Goal: Transaction & Acquisition: Purchase product/service

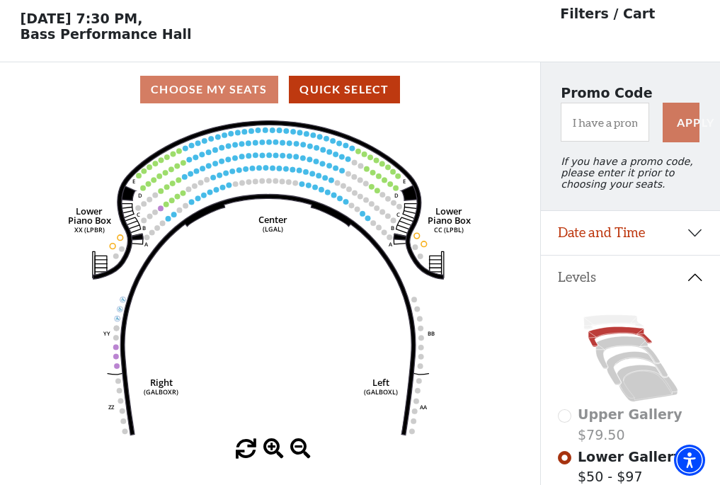
scroll to position [66, 0]
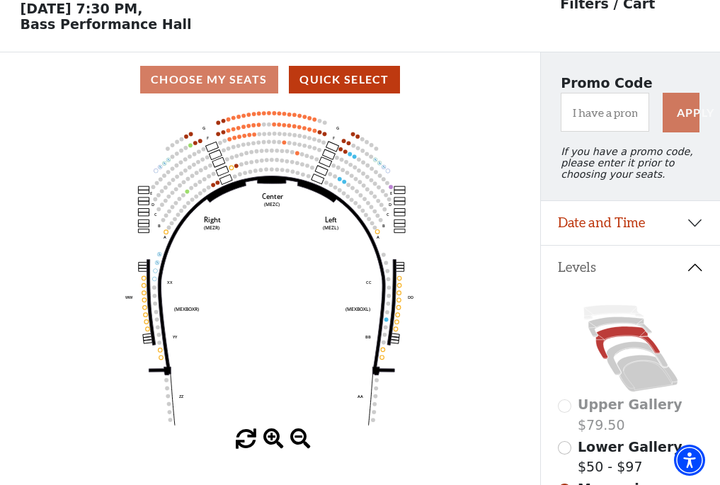
scroll to position [66, 0]
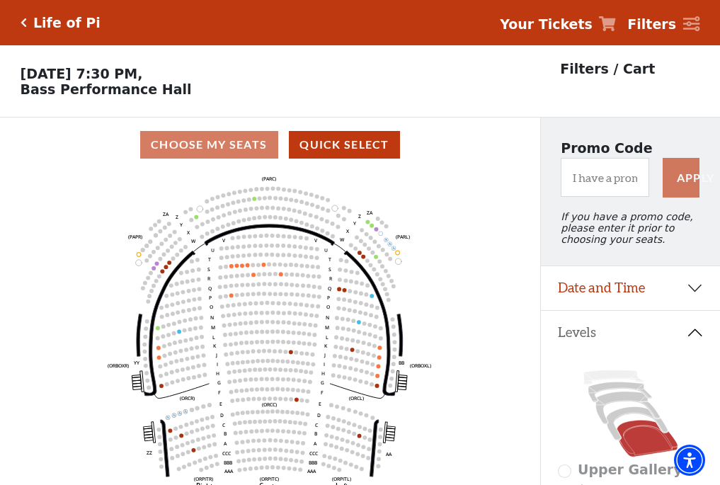
scroll to position [66, 0]
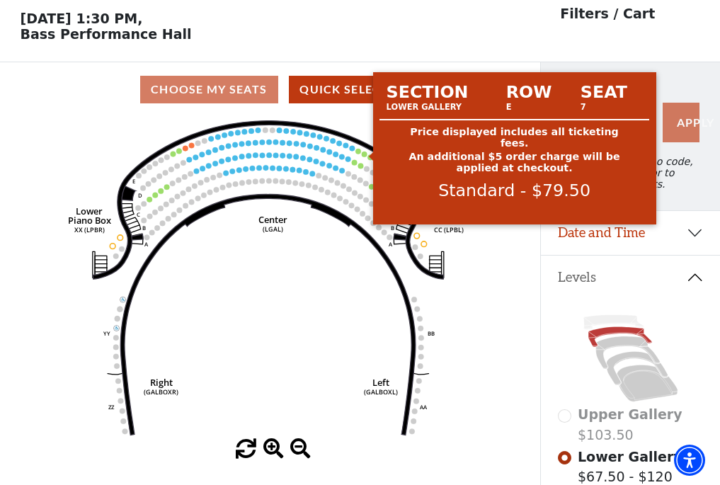
scroll to position [66, 0]
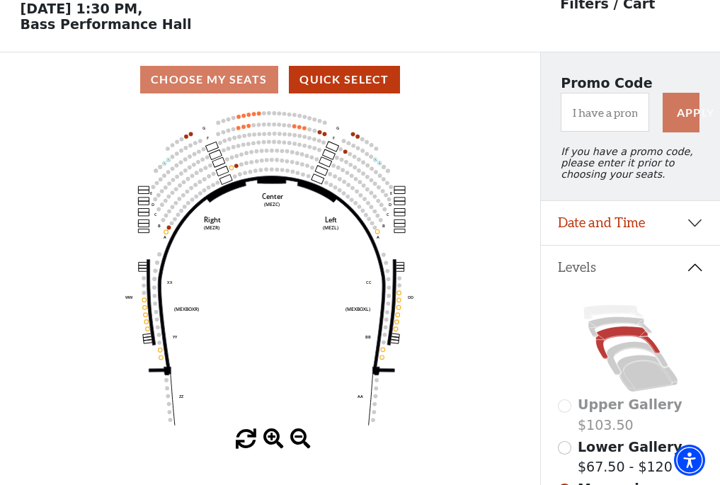
scroll to position [66, 0]
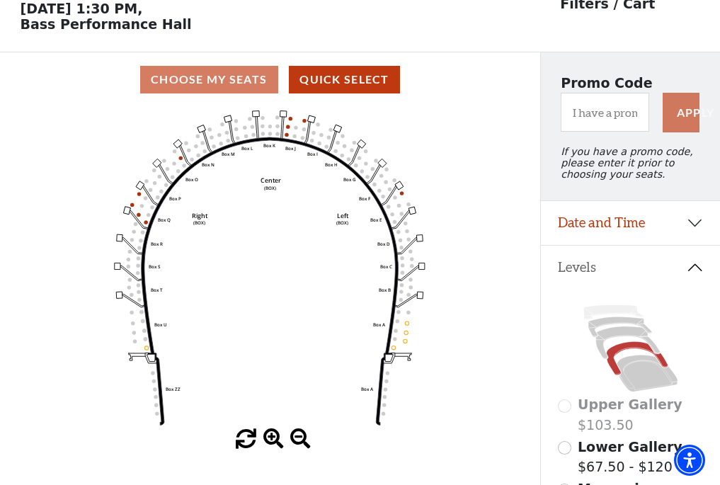
scroll to position [66, 0]
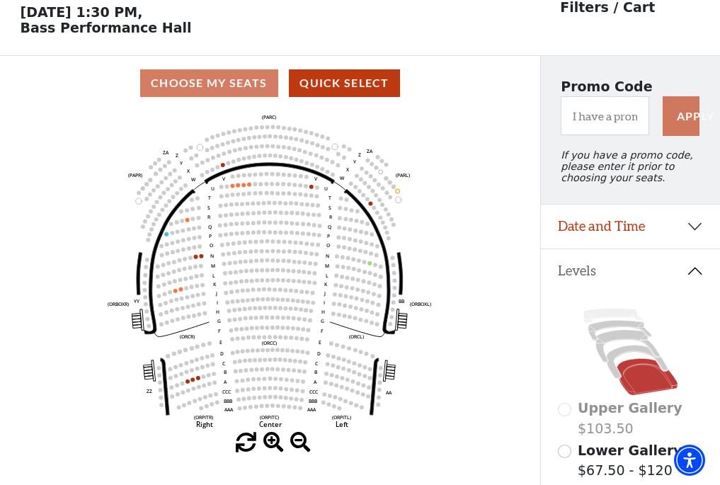
scroll to position [66, 0]
